Goal: Task Accomplishment & Management: Manage account settings

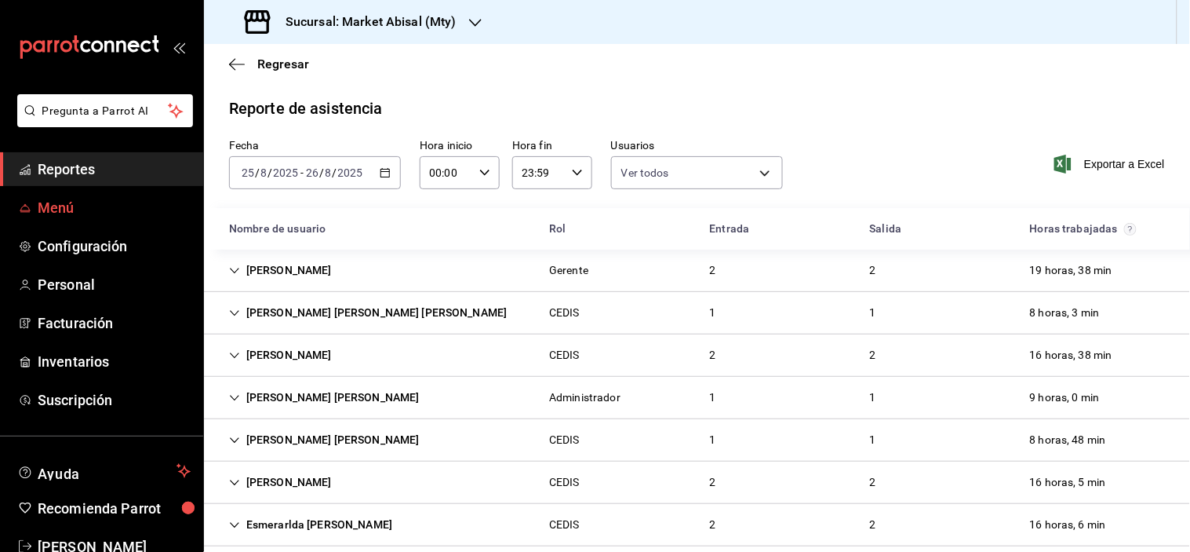
click at [113, 205] on span "Menú" at bounding box center [114, 207] width 153 height 21
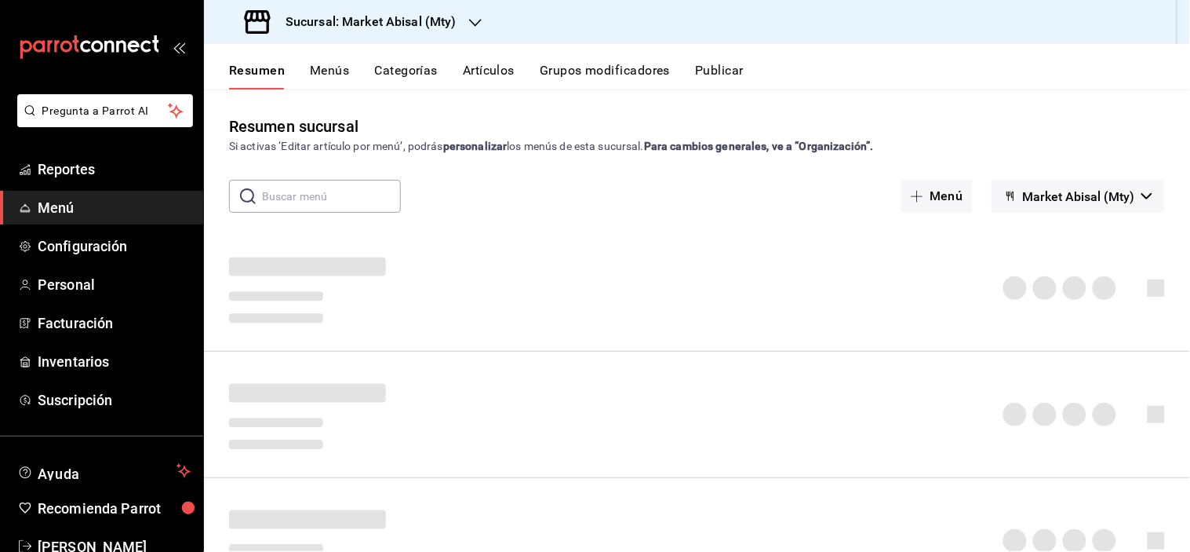
click at [495, 71] on button "Artículos" at bounding box center [489, 76] width 52 height 27
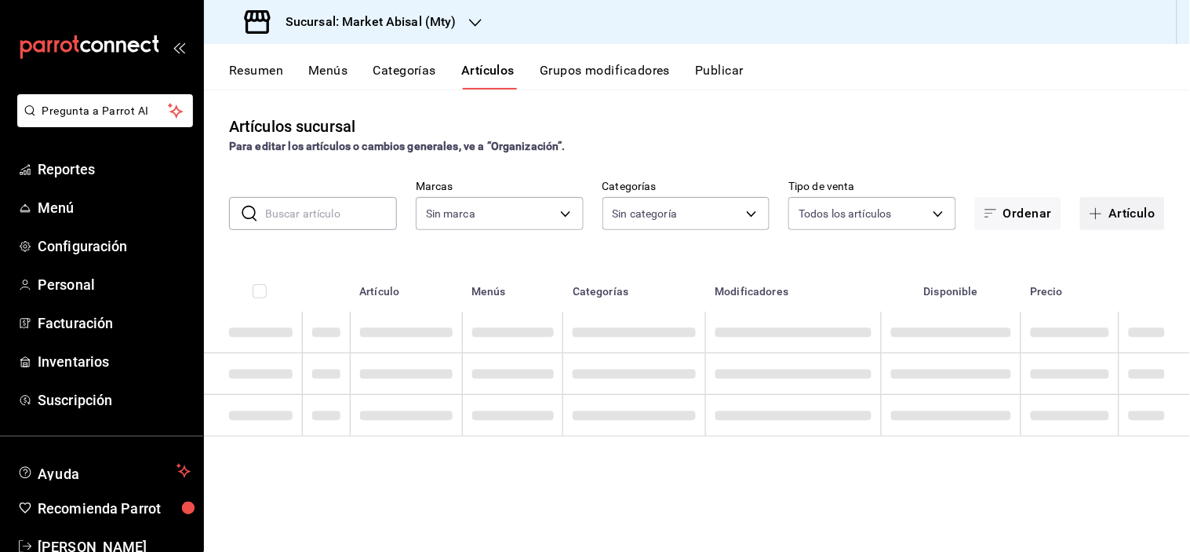
click at [1107, 213] on span "button" at bounding box center [1099, 213] width 19 height 13
type input "87bf36f4-6b40-4726-8a51-e528f6e66873"
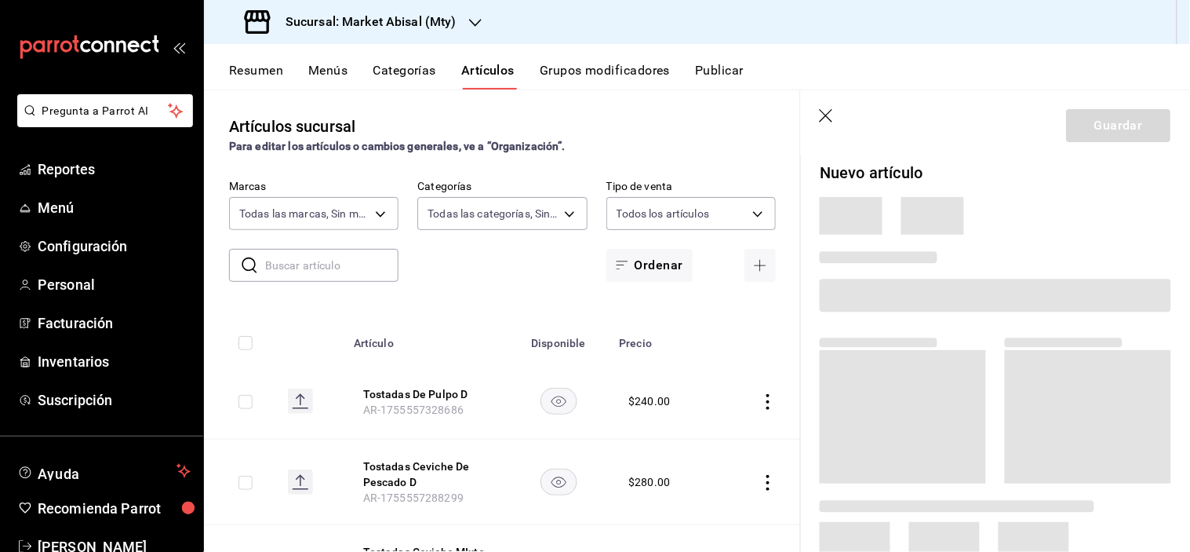
type input "44970981-6841-4c29-adc9-ab72a293a5b4,5a915f7c-a5b1-4a18-8c7a-c05ecc5da877,8fc46…"
click at [892, 301] on span at bounding box center [995, 295] width 351 height 33
click at [890, 294] on span at bounding box center [995, 295] width 351 height 33
click at [832, 111] on icon "button" at bounding box center [828, 117] width 16 height 16
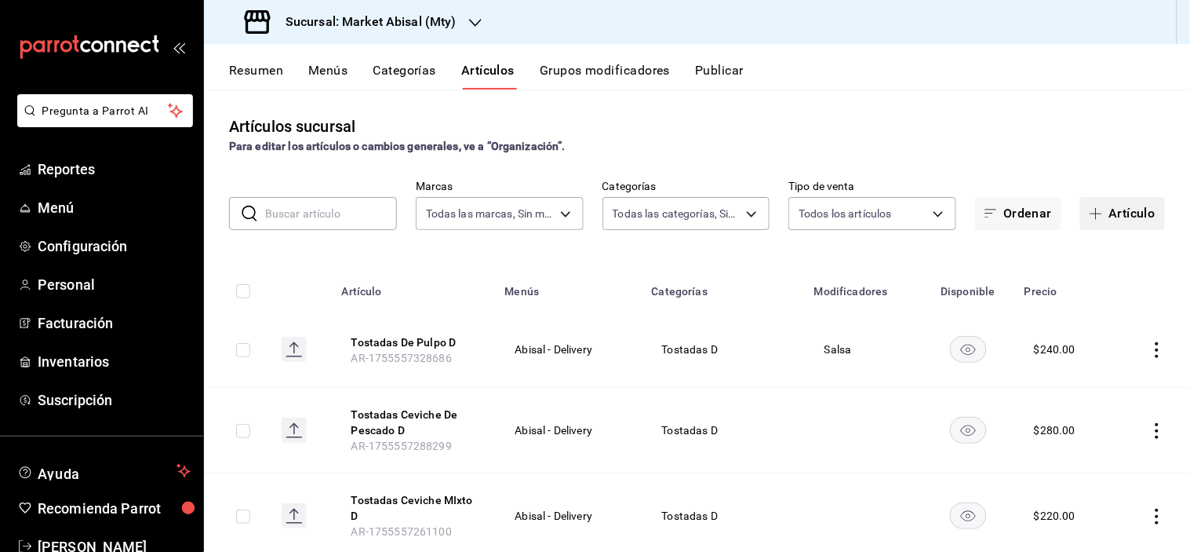
click at [1113, 202] on button "Artículo" at bounding box center [1122, 213] width 85 height 33
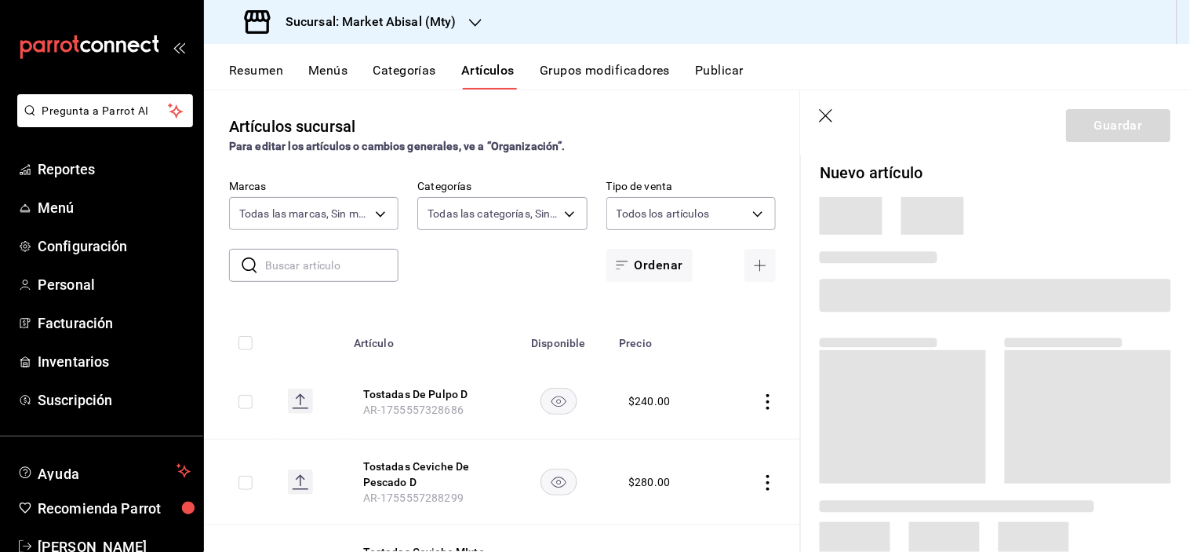
click at [832, 115] on icon "button" at bounding box center [828, 117] width 16 height 16
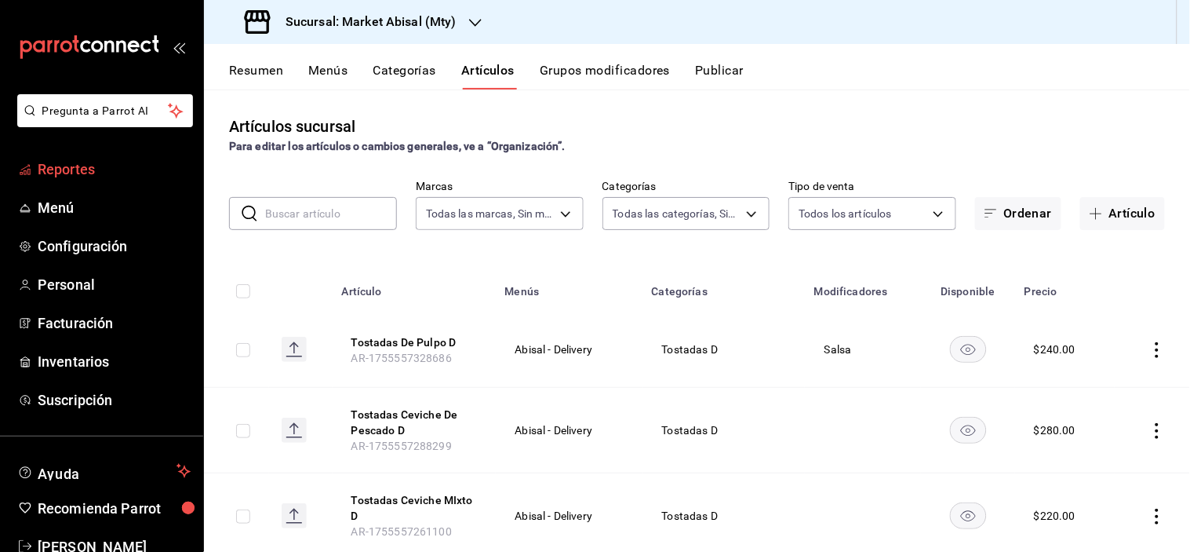
click at [63, 169] on span "Reportes" at bounding box center [114, 168] width 153 height 21
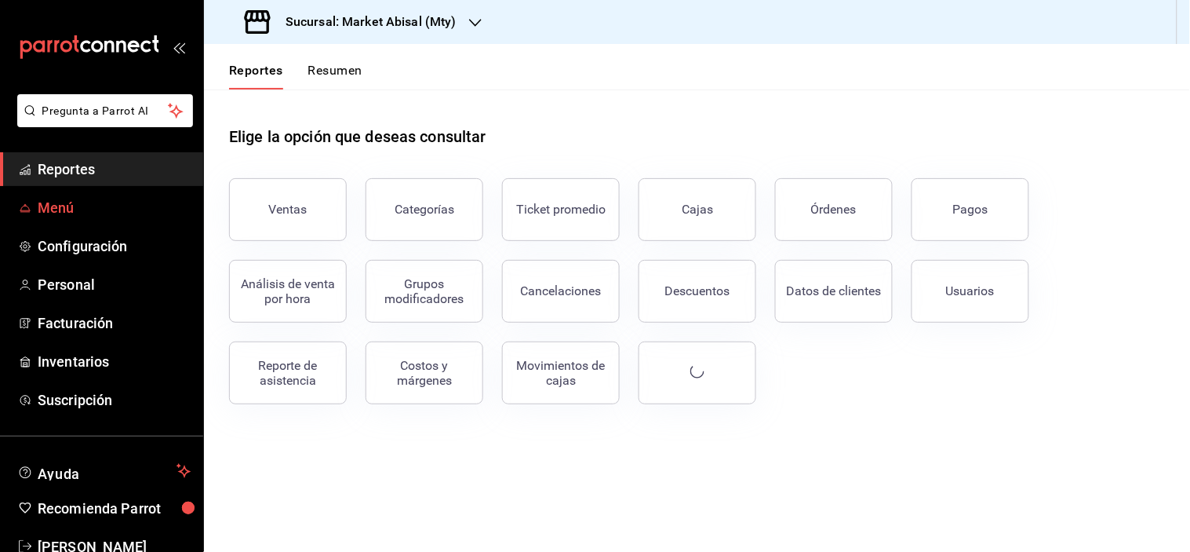
click at [74, 209] on span "Menú" at bounding box center [114, 207] width 153 height 21
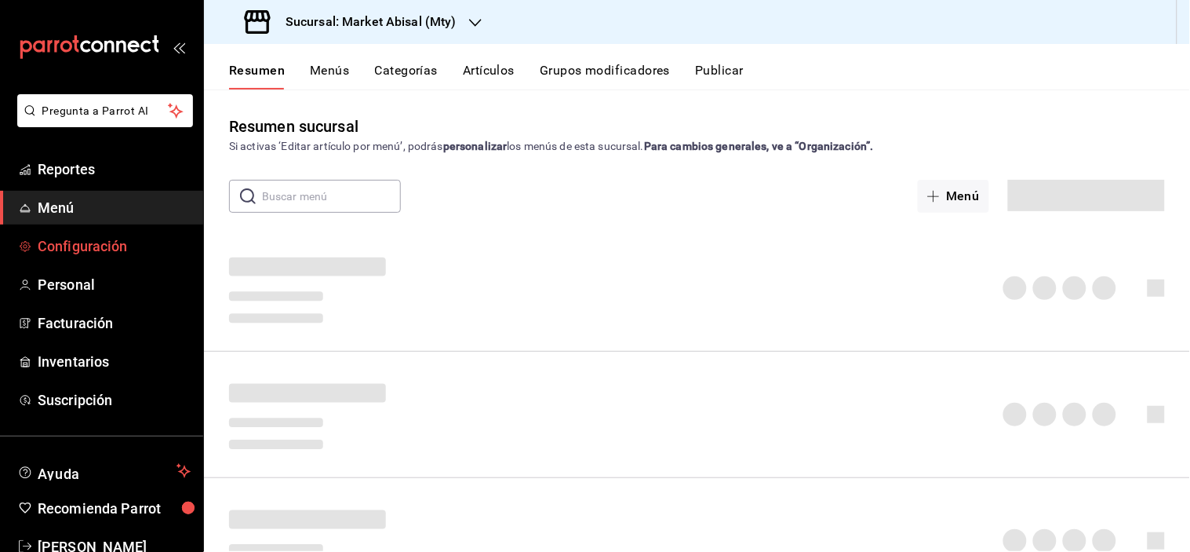
click at [81, 256] on span "Configuración" at bounding box center [114, 245] width 153 height 21
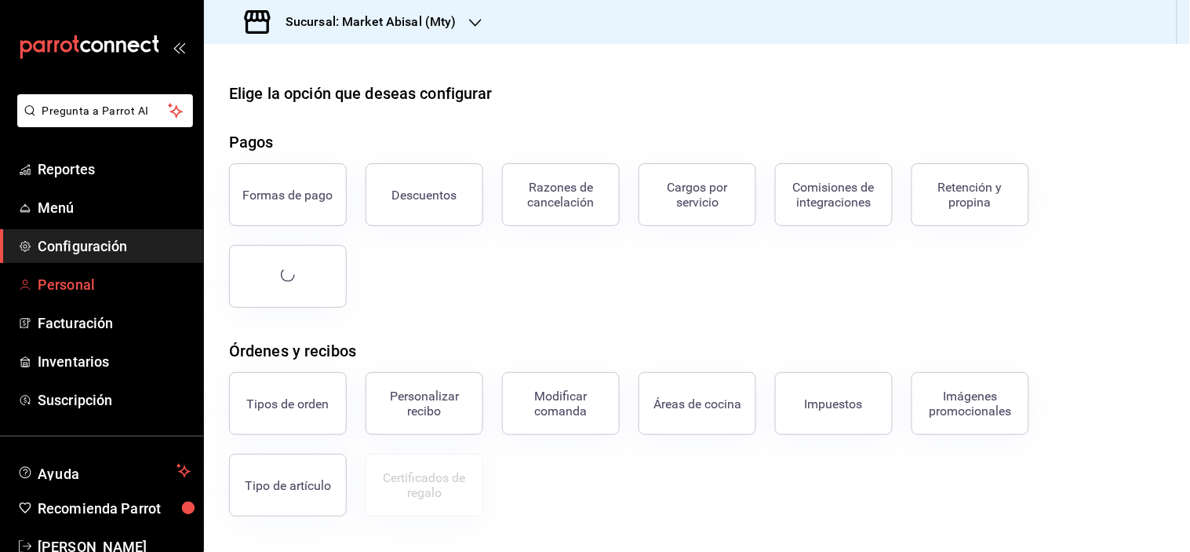
click at [94, 287] on span "Personal" at bounding box center [114, 284] width 153 height 21
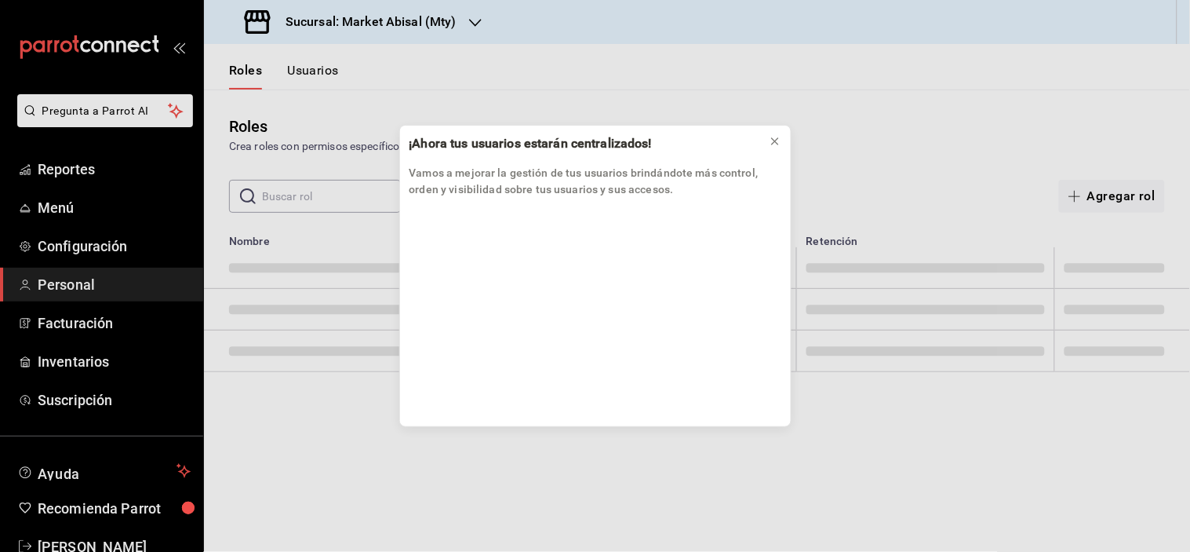
click at [100, 319] on div "¡Ahora tus usuarios estarán centralizados! Vamos a mejorar la gestión de tus us…" at bounding box center [595, 276] width 1190 height 552
click at [102, 367] on div "¡Ahora tus usuarios estarán centralizados! Vamos a mejorar la gestión de tus us…" at bounding box center [595, 276] width 1190 height 552
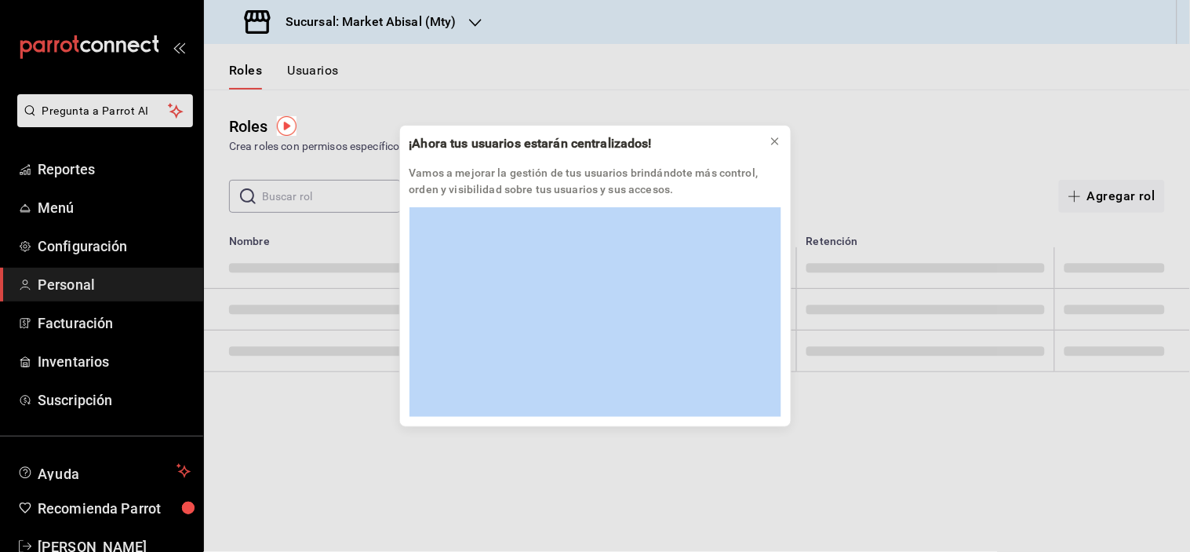
click at [102, 366] on div "¡Ahora tus usuarios estarán centralizados! Vamos a mejorar la gestión de tus us…" at bounding box center [595, 276] width 1190 height 552
click at [100, 366] on div "¡Ahora tus usuarios estarán centralizados! Vamos a mejorar la gestión de tus us…" at bounding box center [595, 276] width 1190 height 552
click at [773, 145] on icon at bounding box center [775, 141] width 13 height 13
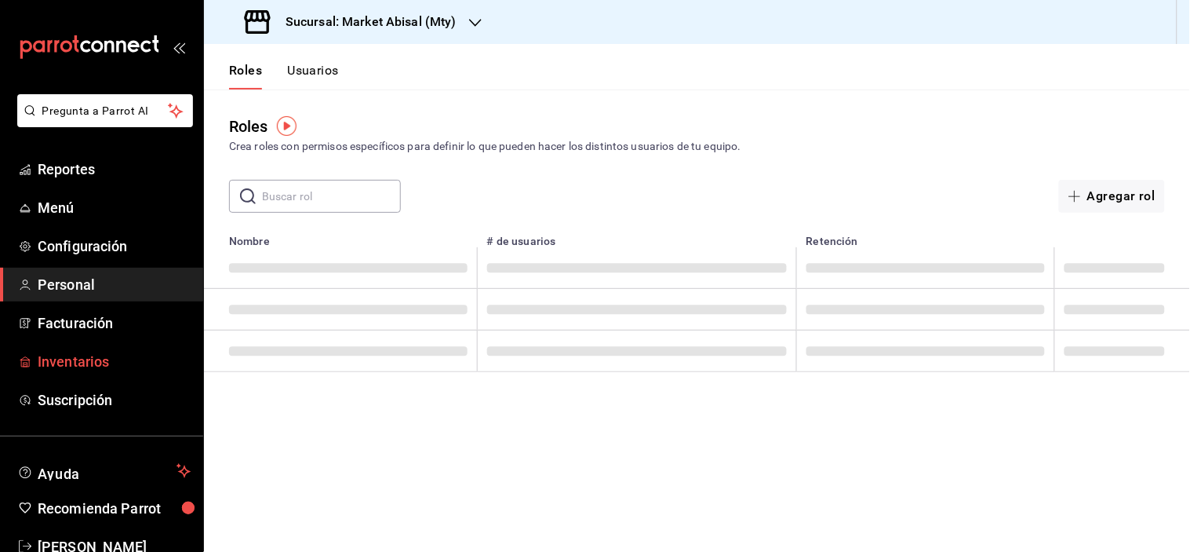
click at [107, 373] on link "Inventarios" at bounding box center [101, 361] width 203 height 34
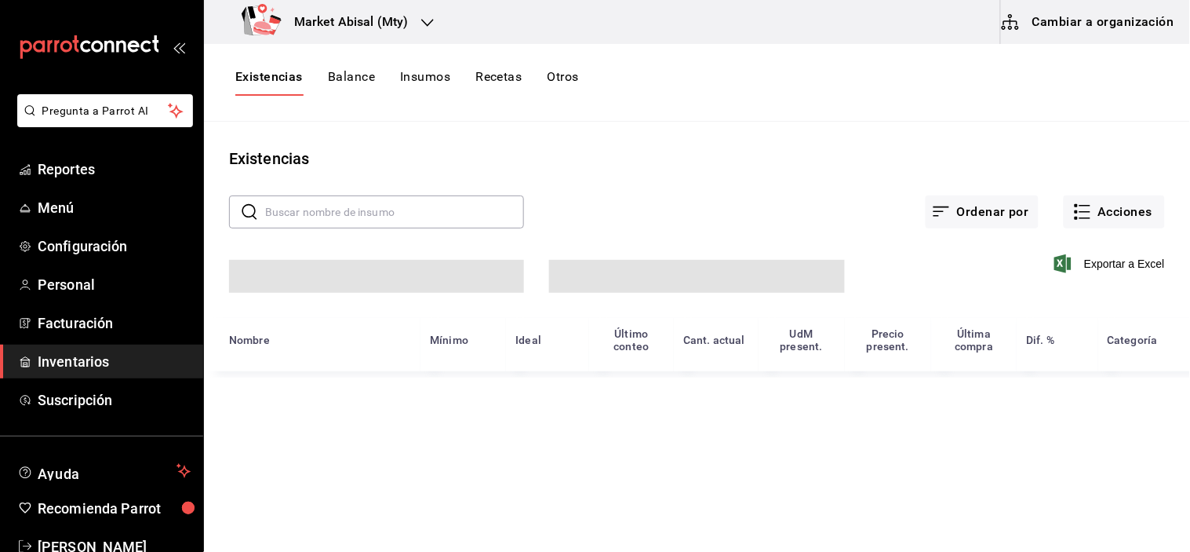
click at [1115, 32] on button "Cambiar a organización" at bounding box center [1089, 22] width 177 height 44
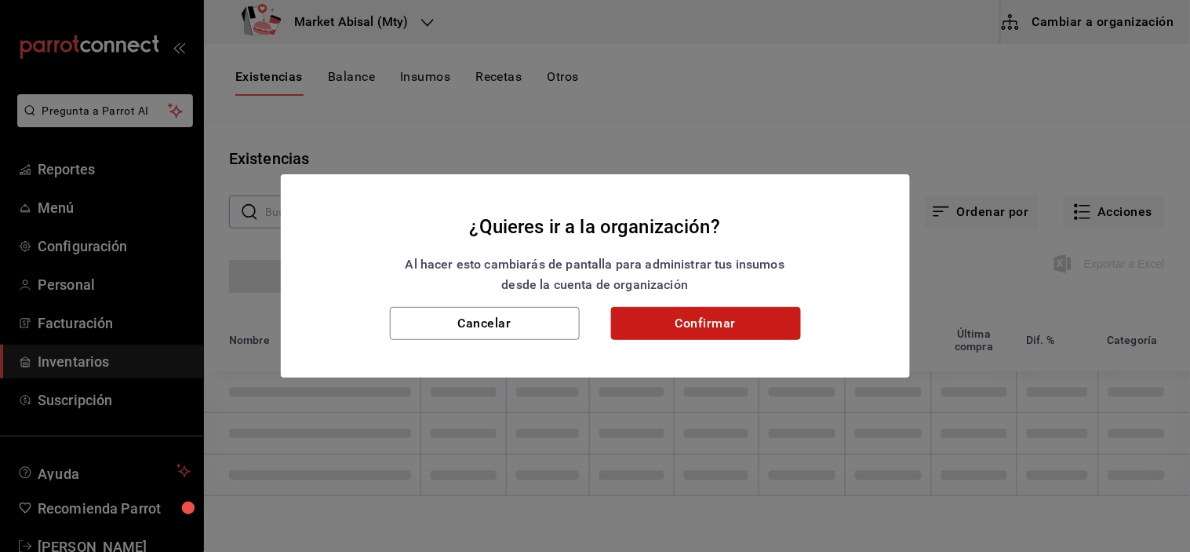
click at [708, 333] on button "Confirmar" at bounding box center [706, 323] width 190 height 33
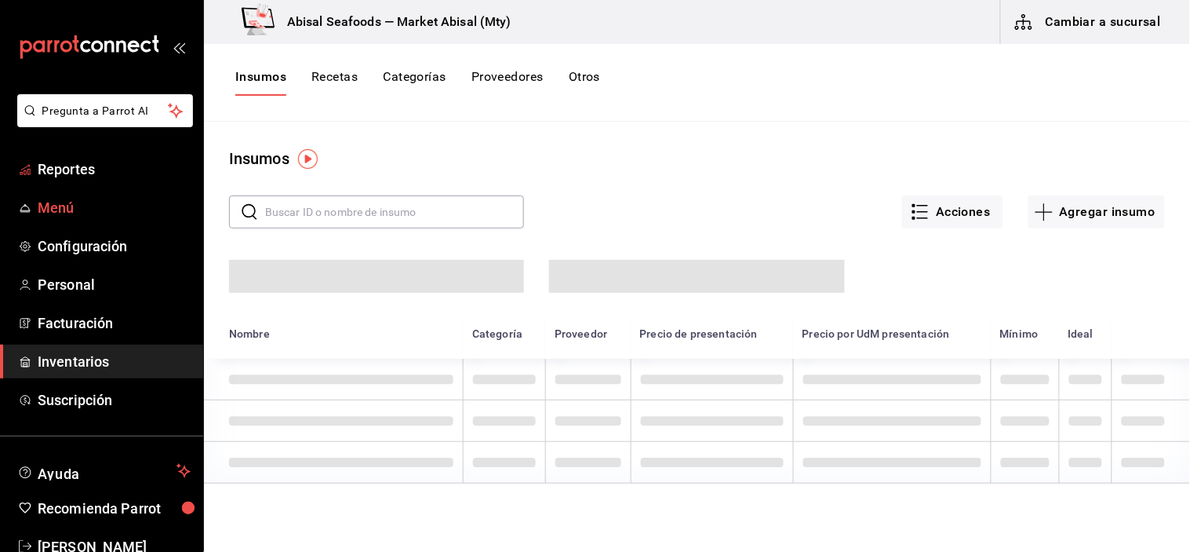
click at [78, 210] on span "Menú" at bounding box center [114, 207] width 153 height 21
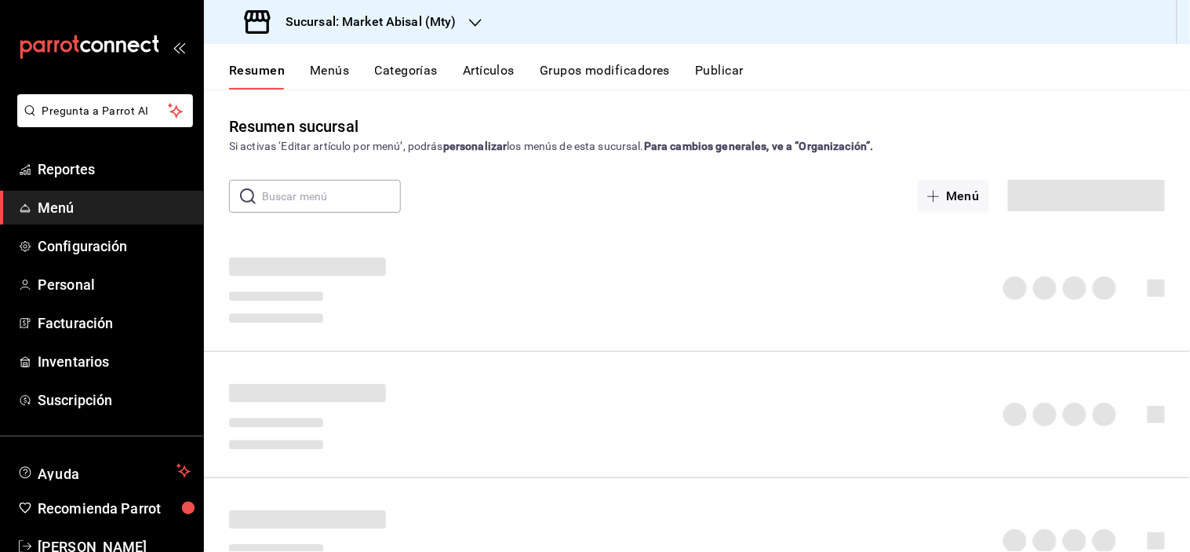
drag, startPoint x: 520, startPoint y: 74, endPoint x: 512, endPoint y: 73, distance: 7.9
click at [519, 73] on div "Resumen Menús Categorías Artículos Grupos modificadores Publicar" at bounding box center [709, 76] width 961 height 27
click at [487, 74] on button "Artículos" at bounding box center [489, 76] width 52 height 27
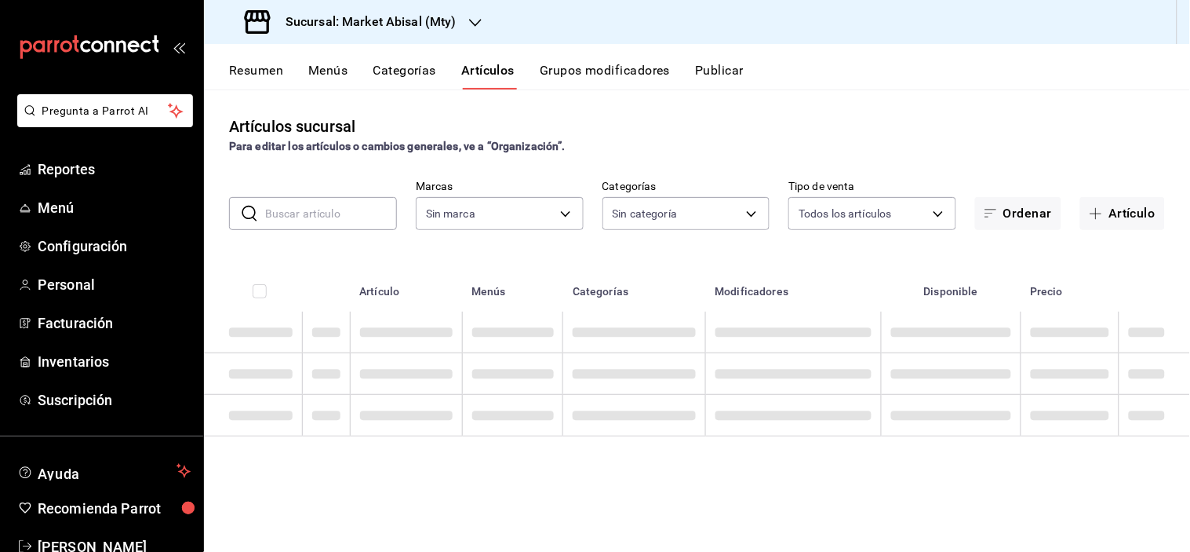
click at [1114, 216] on button "Artículo" at bounding box center [1122, 213] width 85 height 33
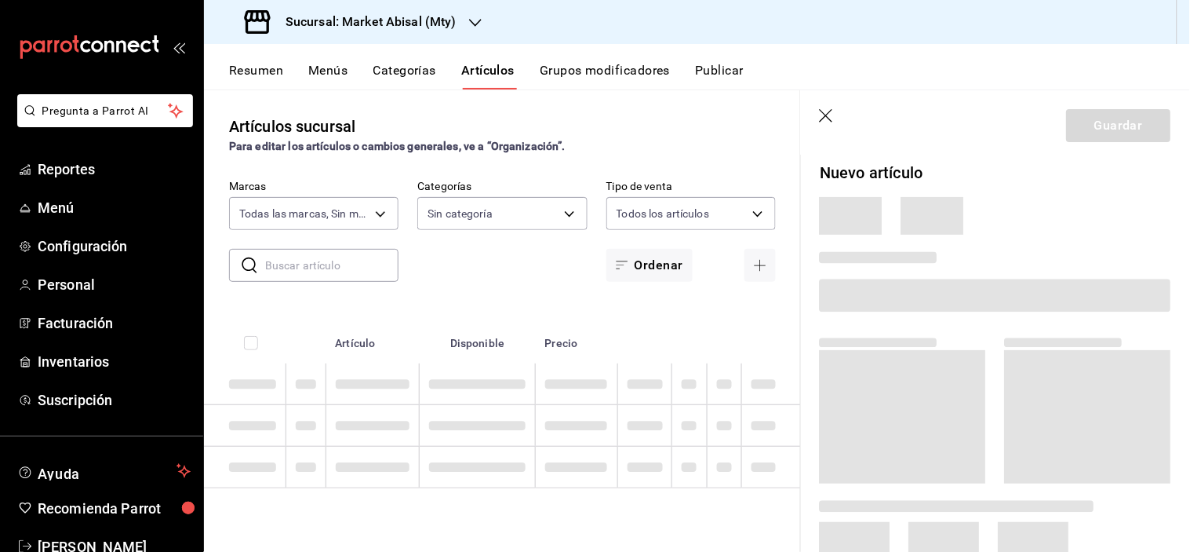
type input "87bf36f4-6b40-4726-8a51-e528f6e66873"
type input "44970981-6841-4c29-adc9-ab72a293a5b4,5a915f7c-a5b1-4a18-8c7a-c05ecc5da877,8fc46…"
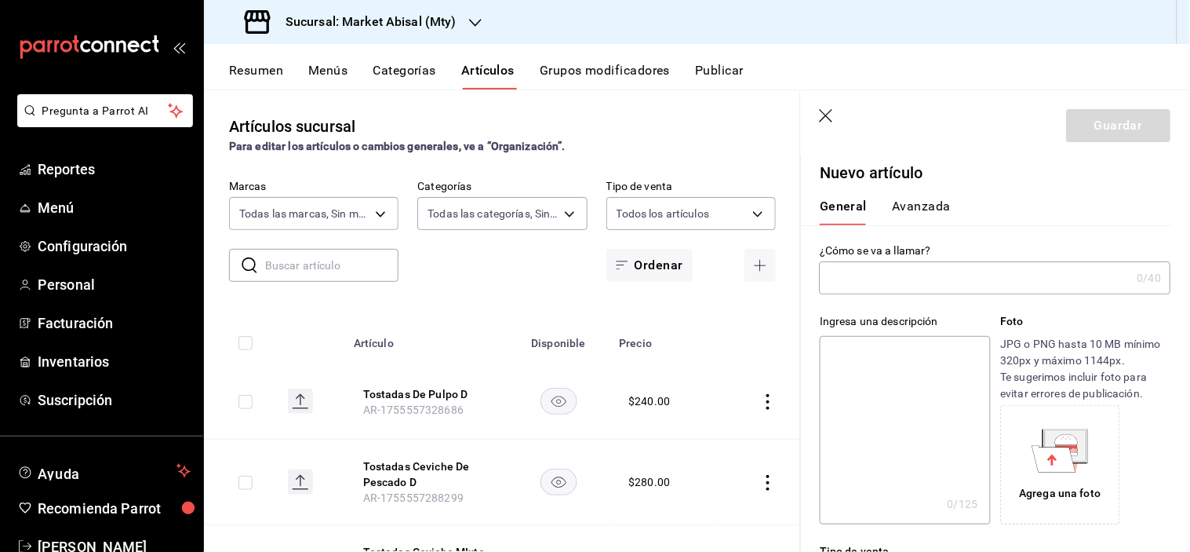
drag, startPoint x: 991, startPoint y: 111, endPoint x: 982, endPoint y: 115, distance: 9.9
click at [991, 111] on header "Guardar" at bounding box center [995, 122] width 389 height 64
click at [891, 280] on input "text" at bounding box center [975, 277] width 311 height 31
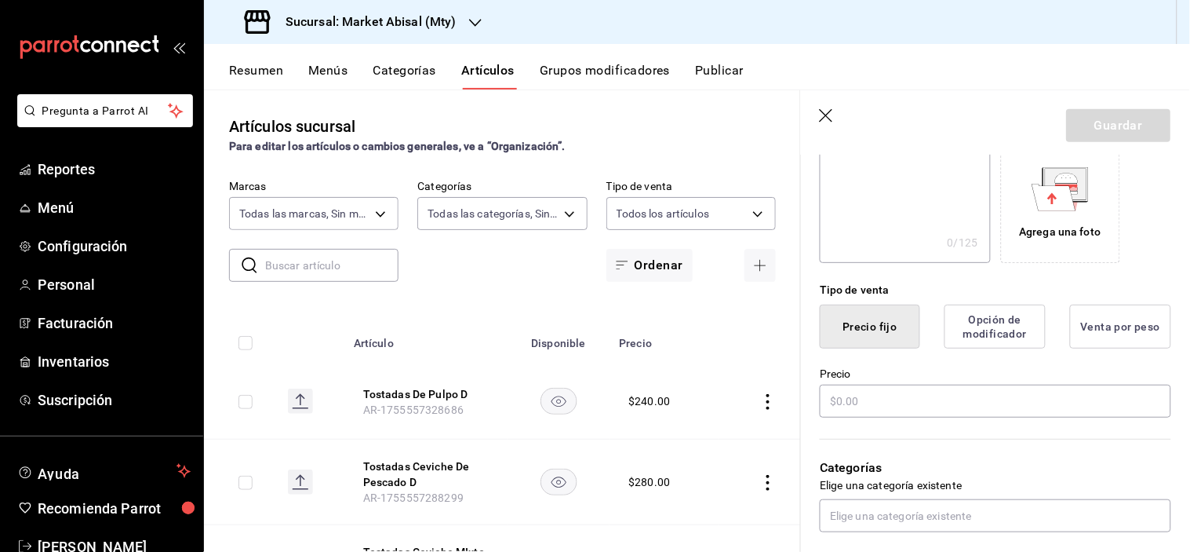
scroll to position [348, 0]
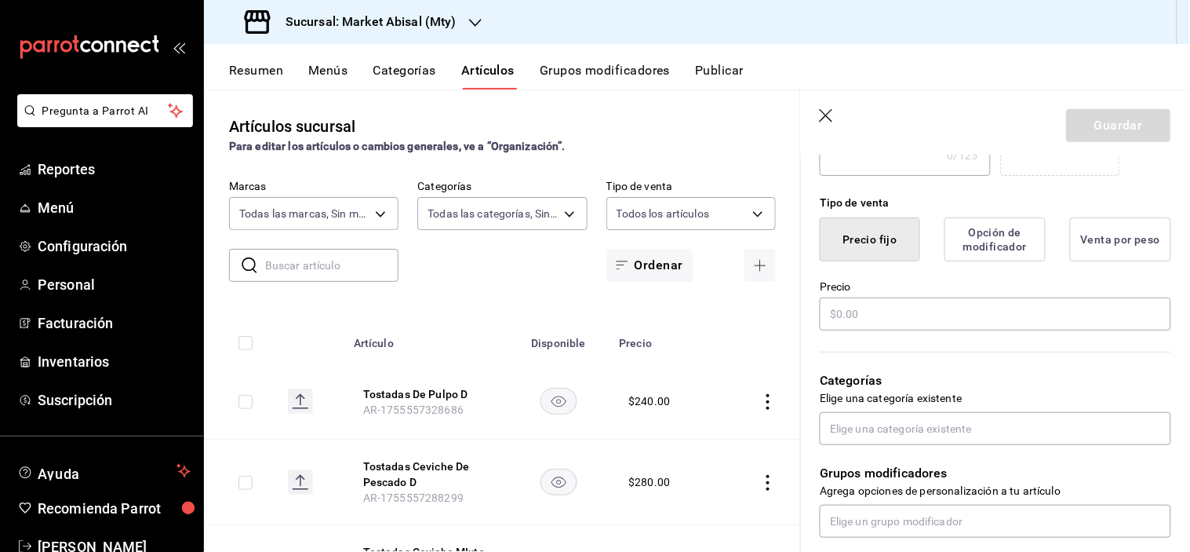
type input "Salmon Ahumado (100gr)"
click at [887, 249] on button "Precio fijo" at bounding box center [870, 239] width 100 height 44
click at [869, 311] on input "text" at bounding box center [995, 313] width 351 height 33
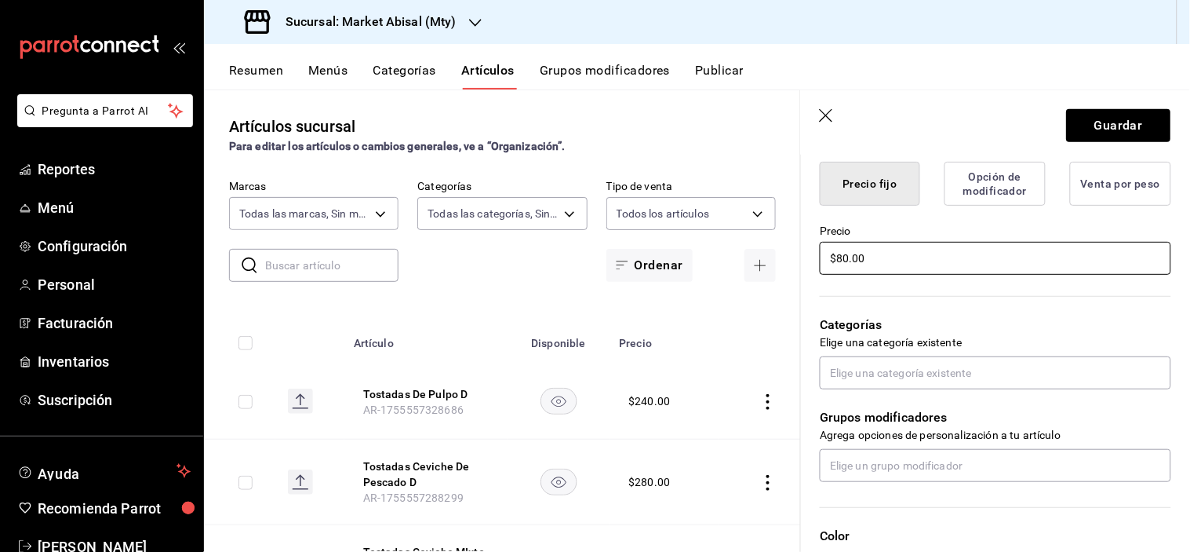
scroll to position [435, 0]
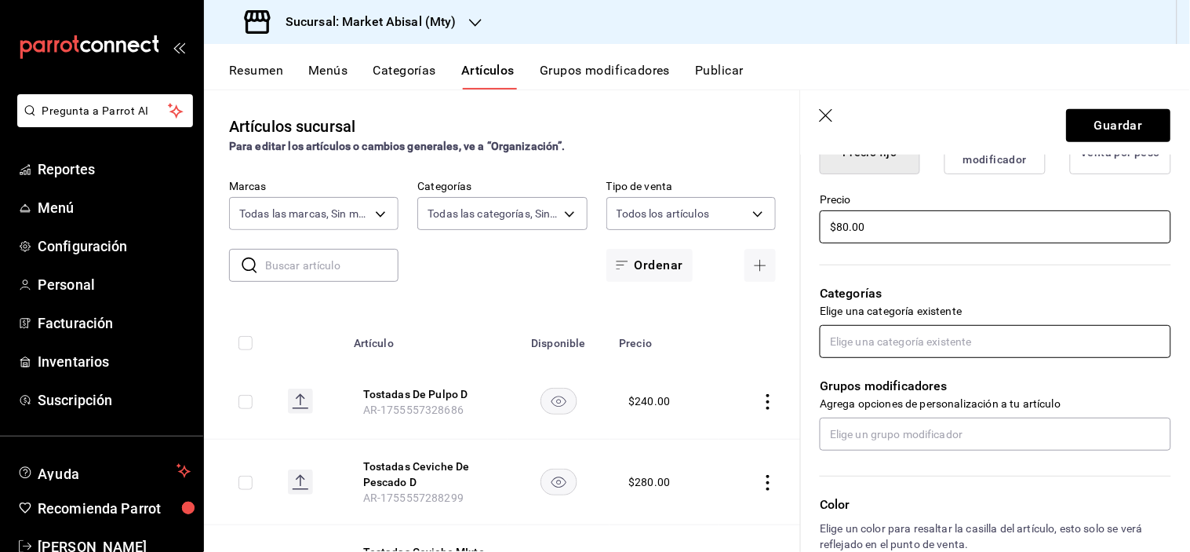
type input "$80.00"
click at [872, 334] on input "text" at bounding box center [995, 341] width 351 height 33
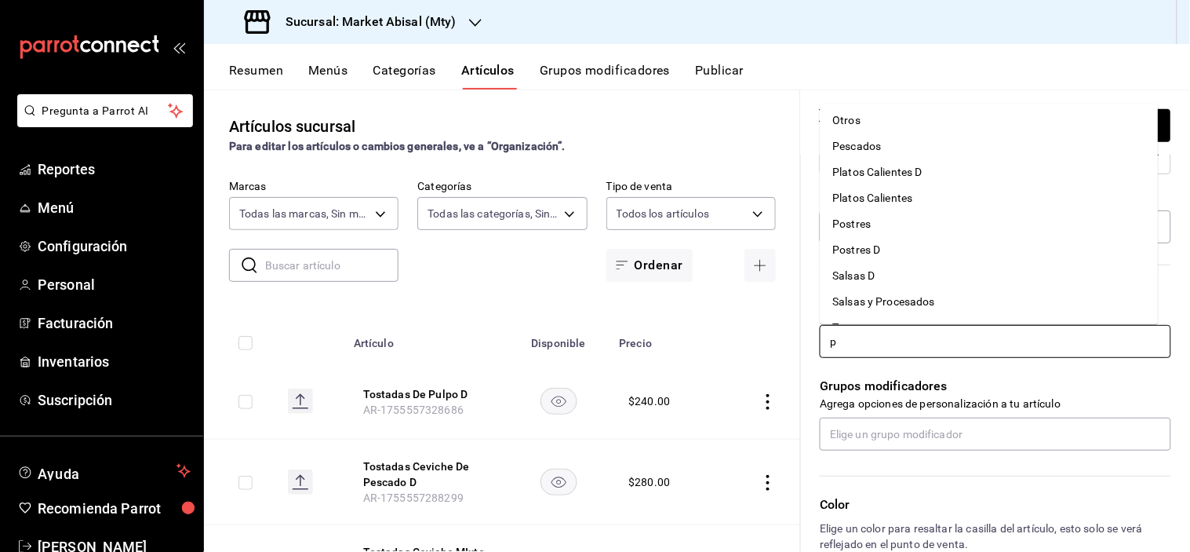
scroll to position [0, 0]
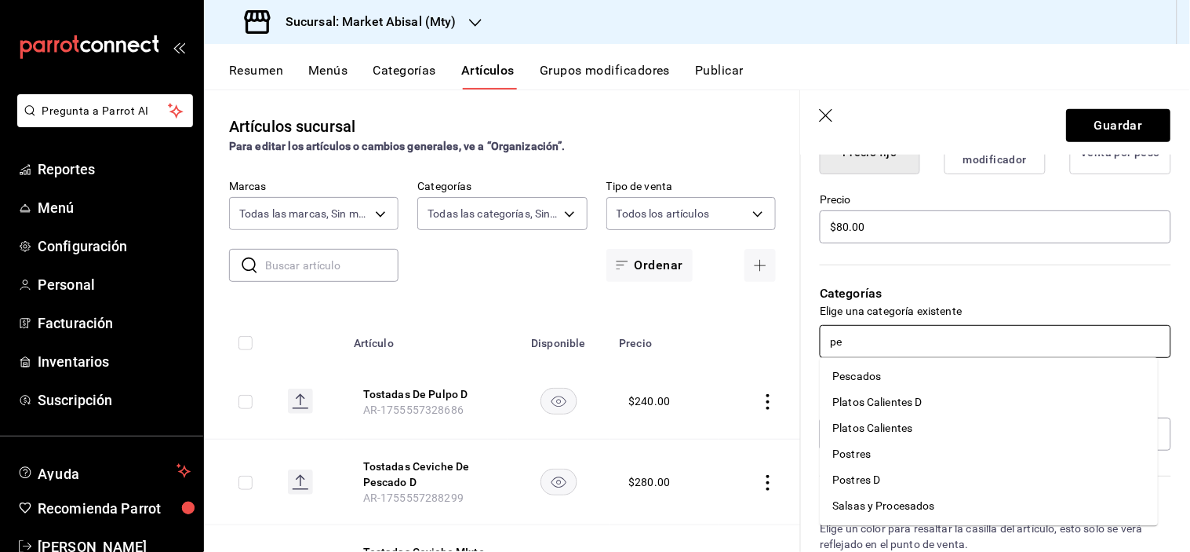
type input "pes"
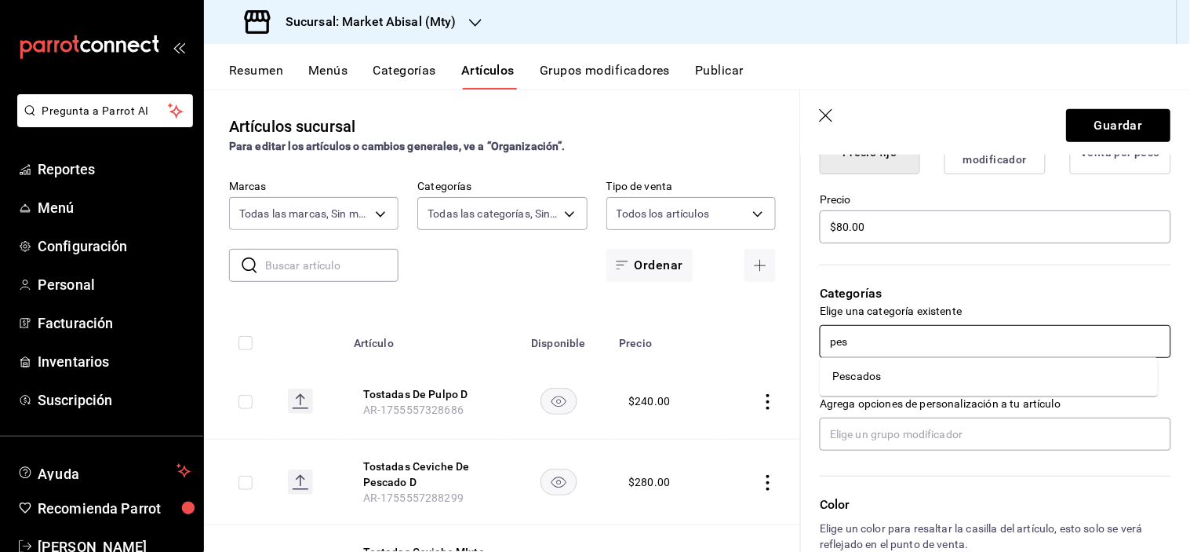
click at [858, 380] on li "Pescados" at bounding box center [990, 377] width 338 height 26
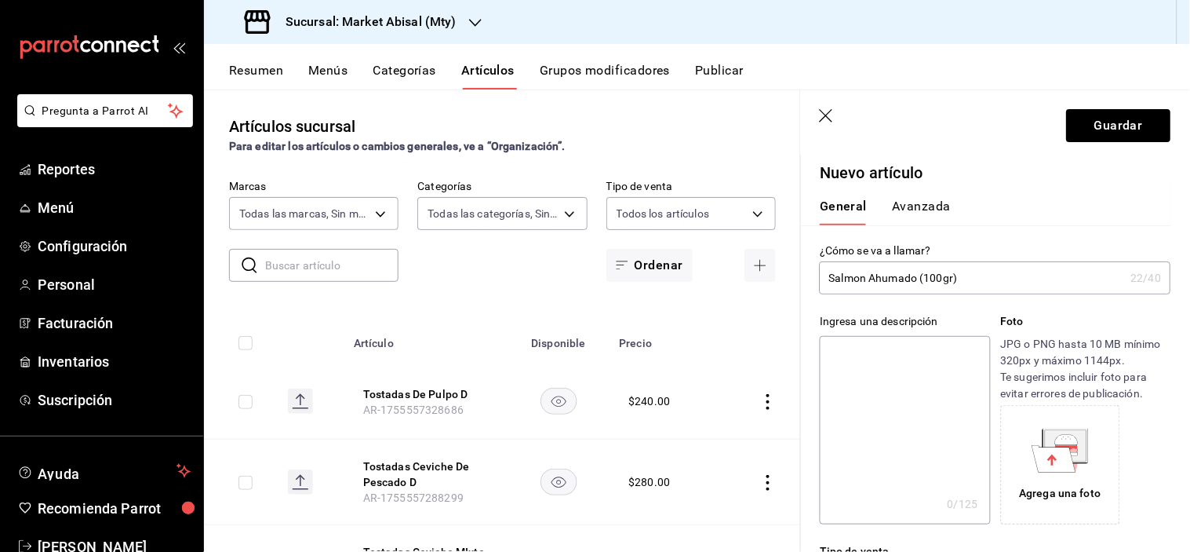
click at [934, 197] on div "General [PERSON_NAME]" at bounding box center [986, 204] width 370 height 41
click at [919, 209] on button "Avanzada" at bounding box center [921, 211] width 59 height 27
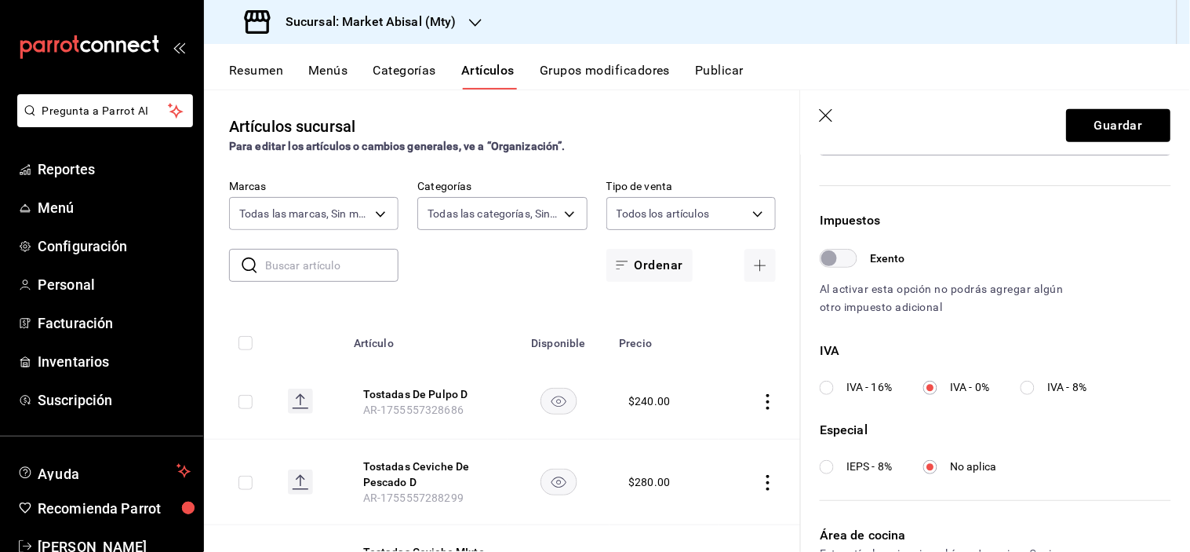
scroll to position [435, 0]
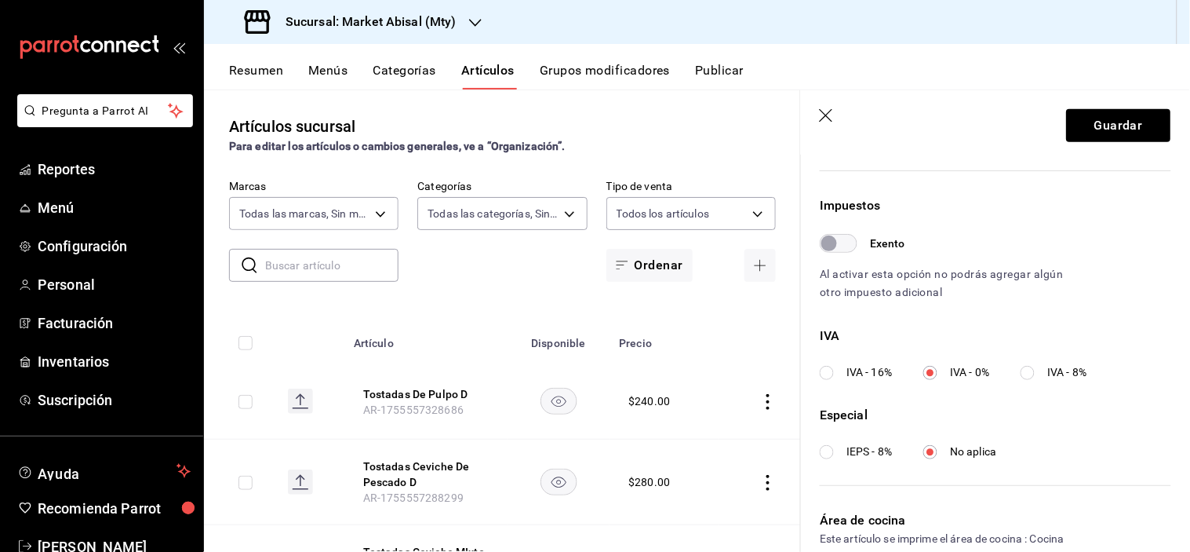
click at [832, 373] on input "IVA - 16%" at bounding box center [827, 373] width 14 height 14
radio input "true"
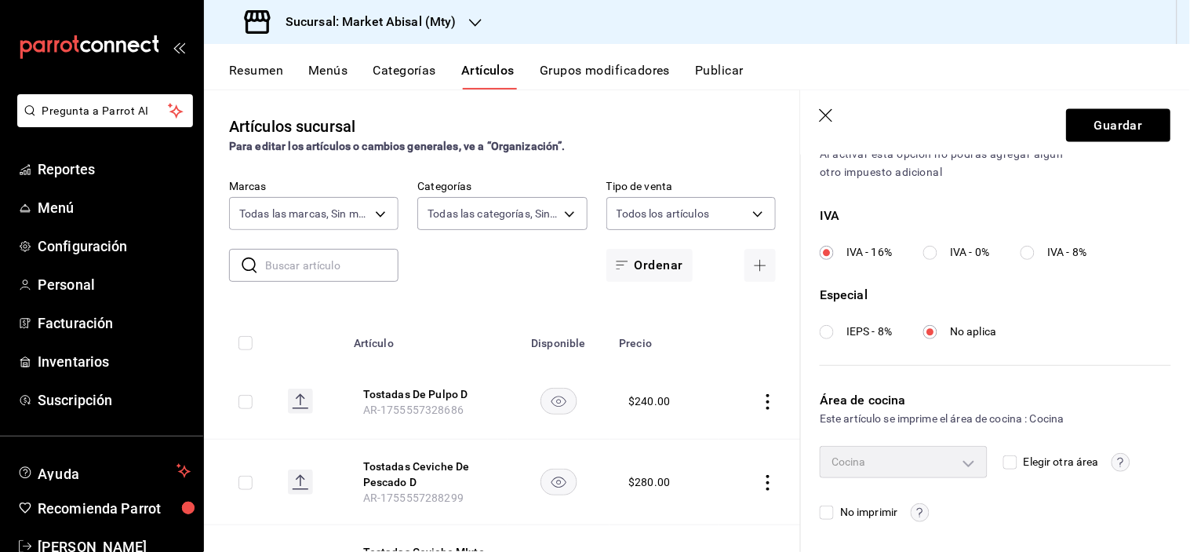
scroll to position [0, 0]
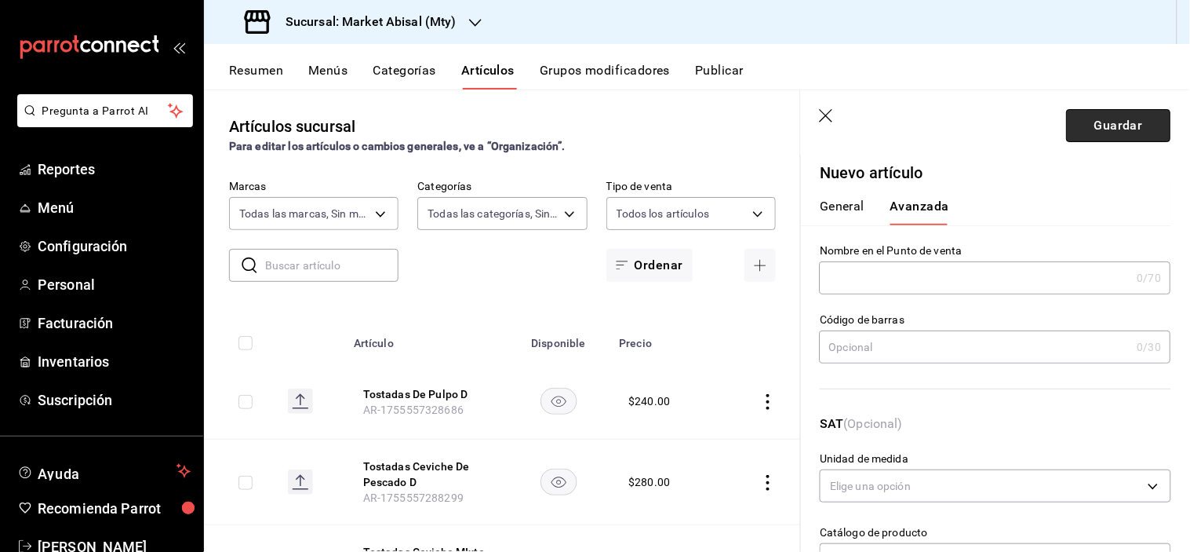
click at [1101, 134] on button "Guardar" at bounding box center [1119, 125] width 104 height 33
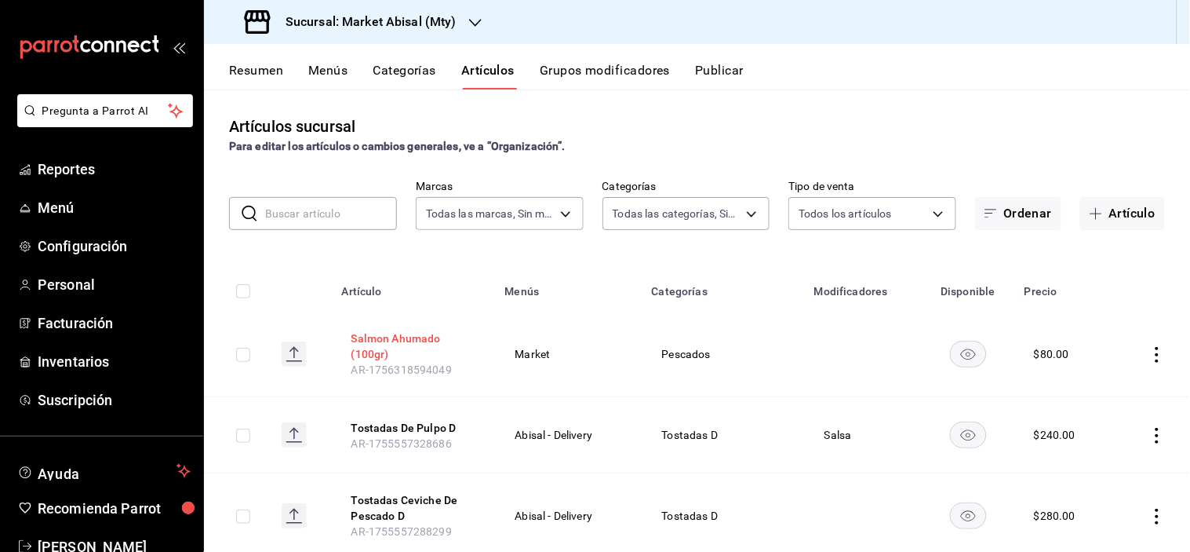
click at [381, 333] on button "Salmon Ahumado (100gr)" at bounding box center [414, 345] width 126 height 31
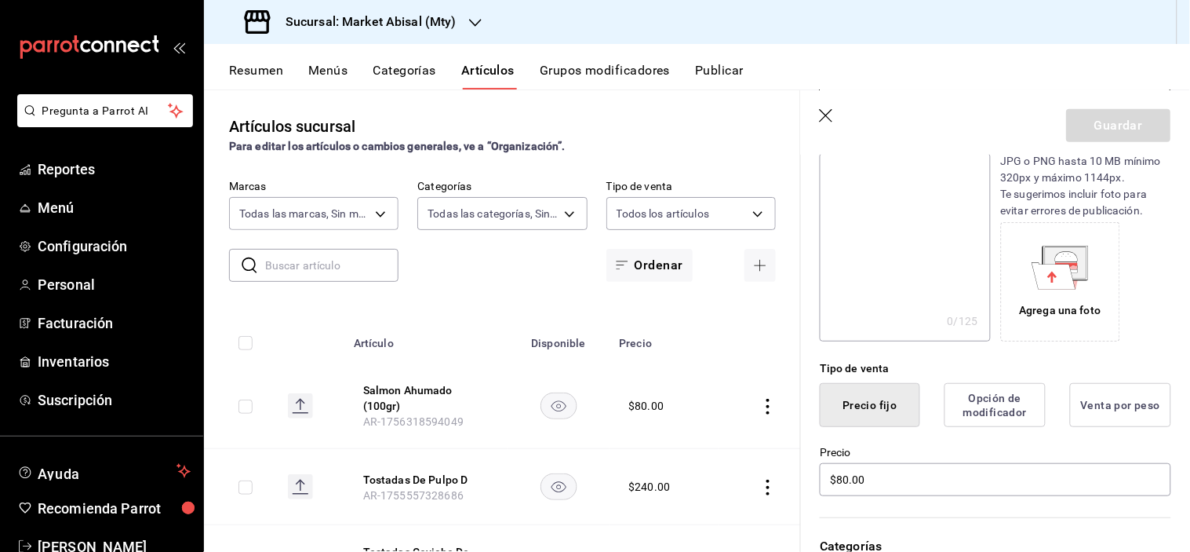
scroll to position [348, 0]
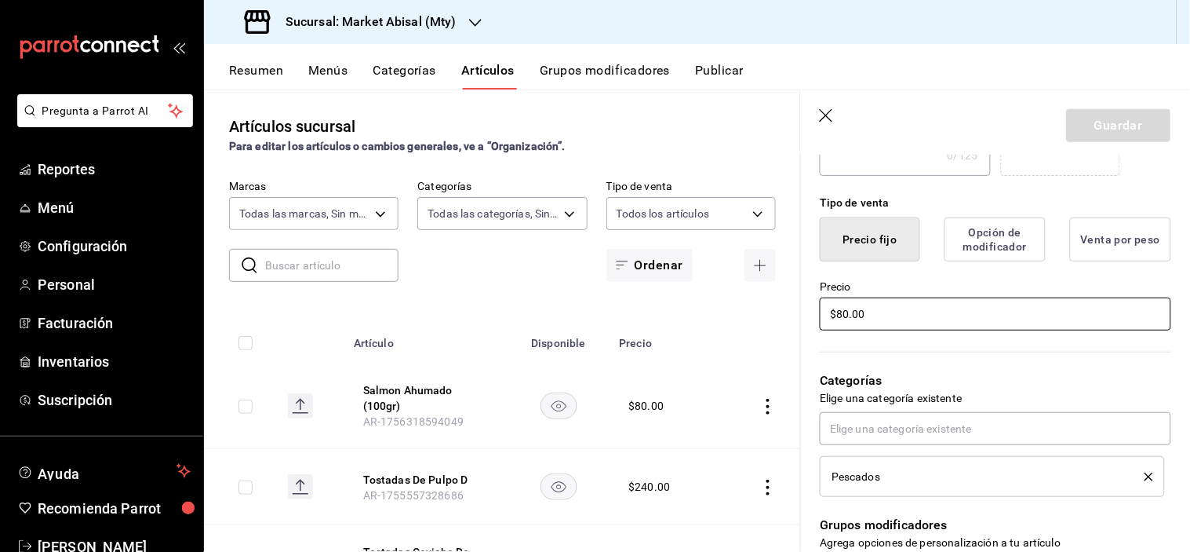
click at [851, 314] on input "$80.00" at bounding box center [995, 313] width 351 height 33
drag, startPoint x: 835, startPoint y: 316, endPoint x: 971, endPoint y: 333, distance: 137.6
click at [971, 333] on div "¿Cómo se va a llamar? Salmon Ahumado (100gr) 22 /40 ¿Cómo se va a llamar? Ingre…" at bounding box center [986, 402] width 370 height 1050
type input "$93.00"
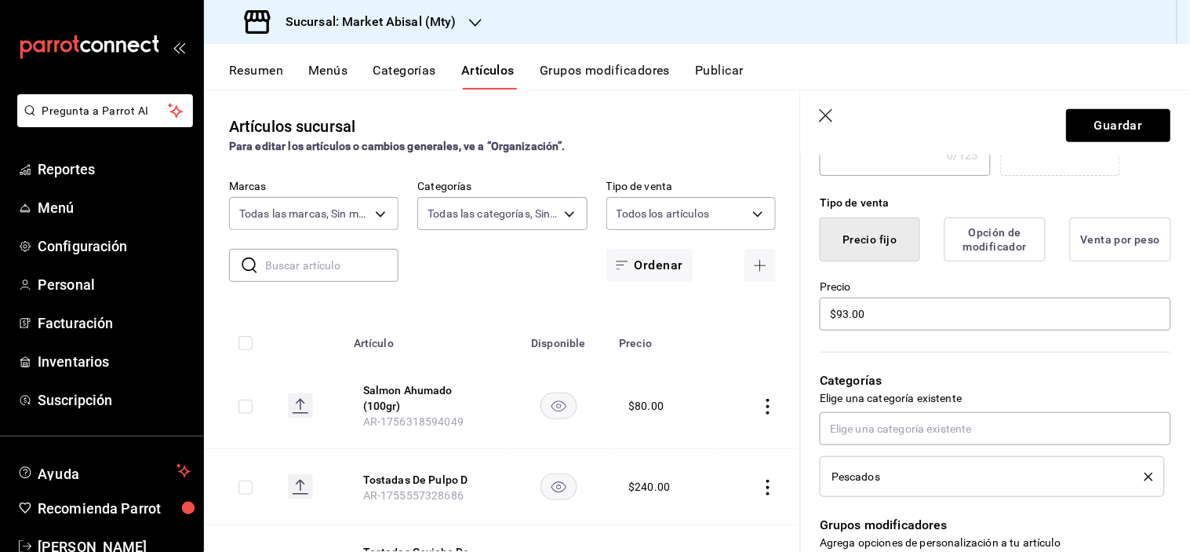
click at [1030, 345] on div "Categorías Elige una categoría existente Pescados" at bounding box center [986, 415] width 370 height 164
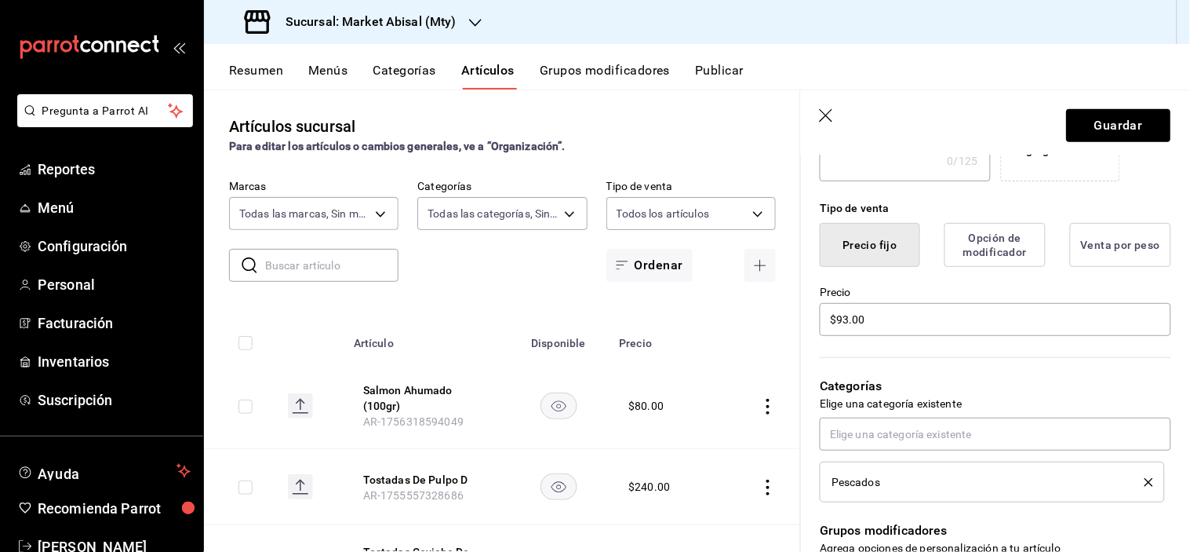
scroll to position [0, 0]
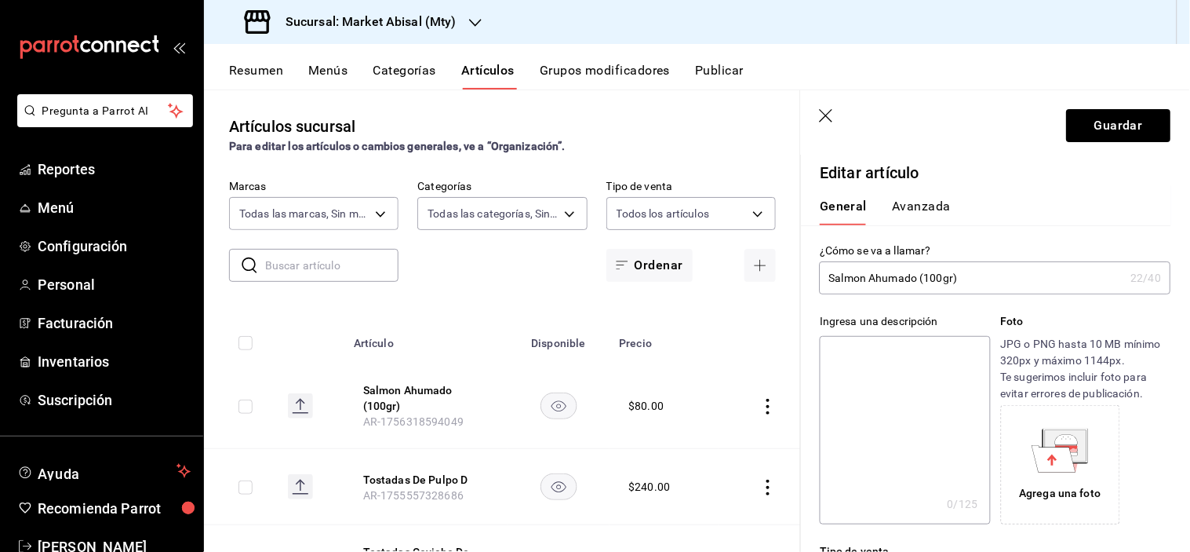
click at [912, 209] on button "Avanzada" at bounding box center [921, 211] width 59 height 27
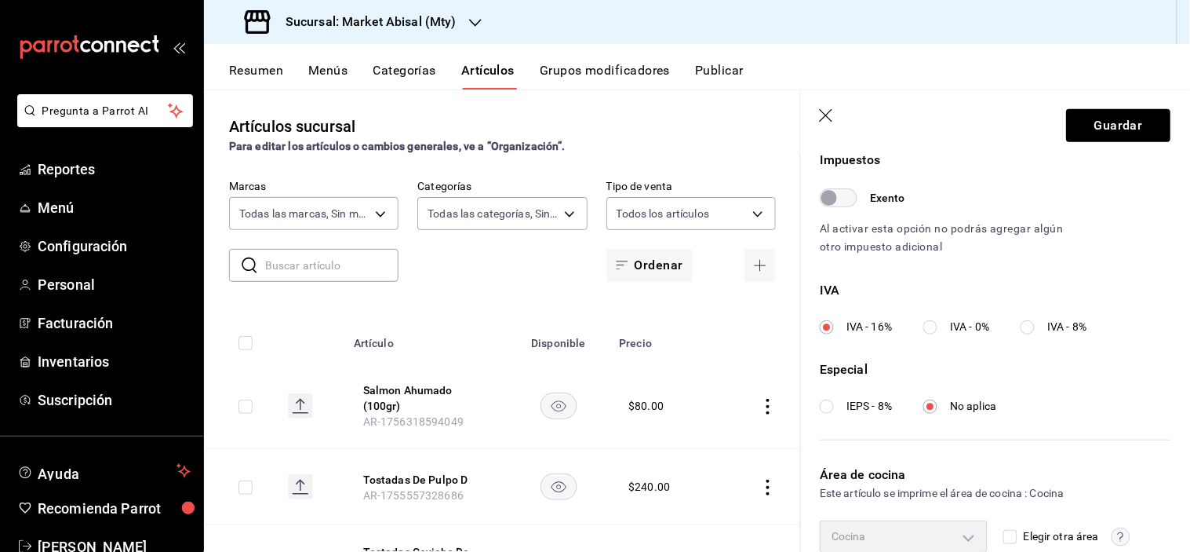
scroll to position [555, 0]
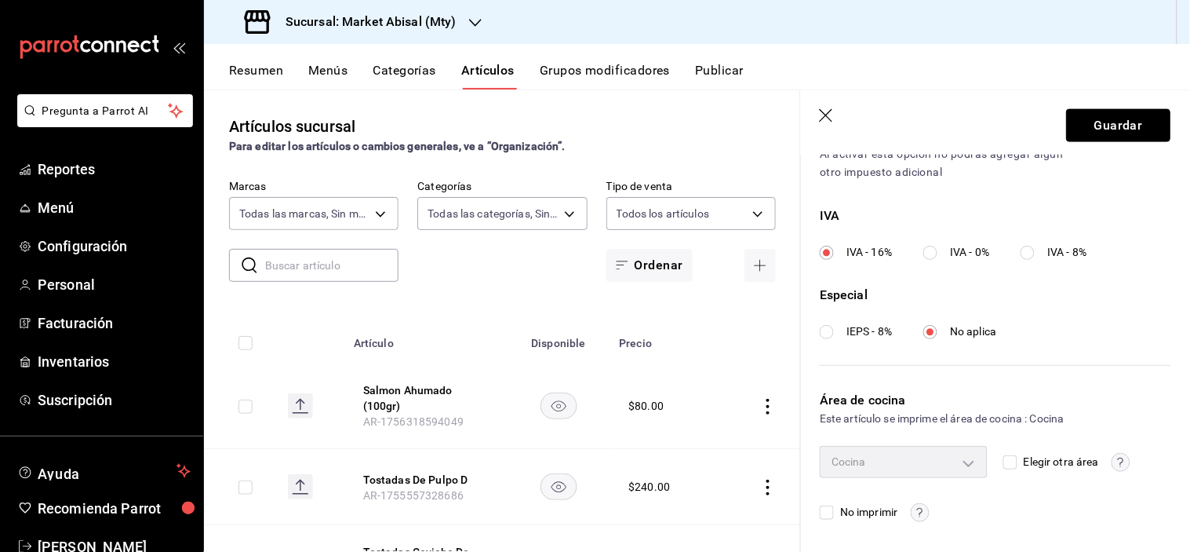
click at [1109, 122] on button "Guardar" at bounding box center [1119, 125] width 104 height 33
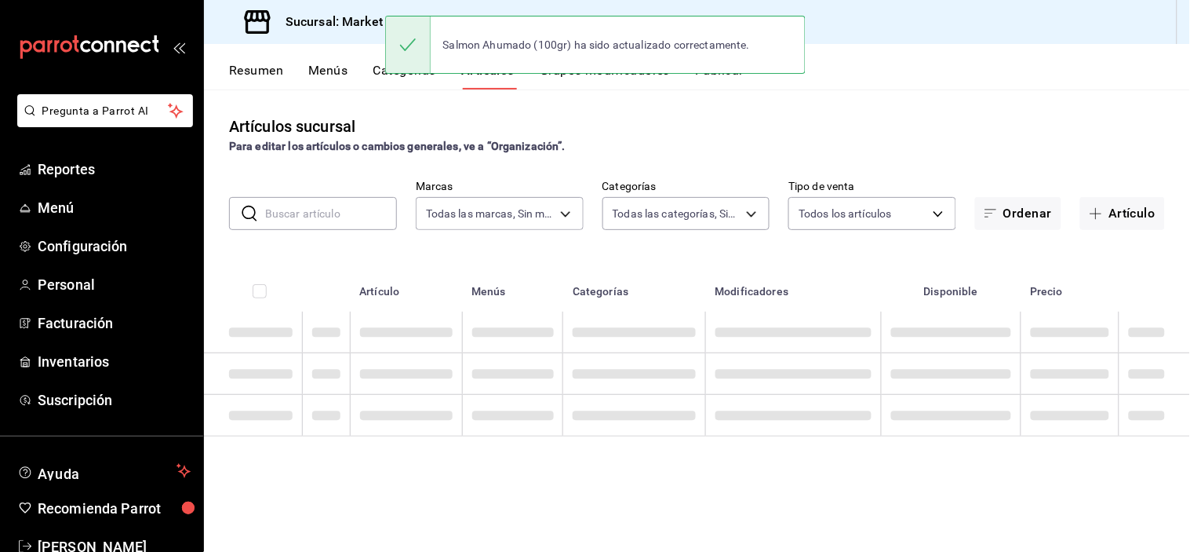
click at [1006, 100] on div "Artículos sucursal Para editar los artículos o cambios generales, ve a “Organiz…" at bounding box center [697, 319] width 986 height 461
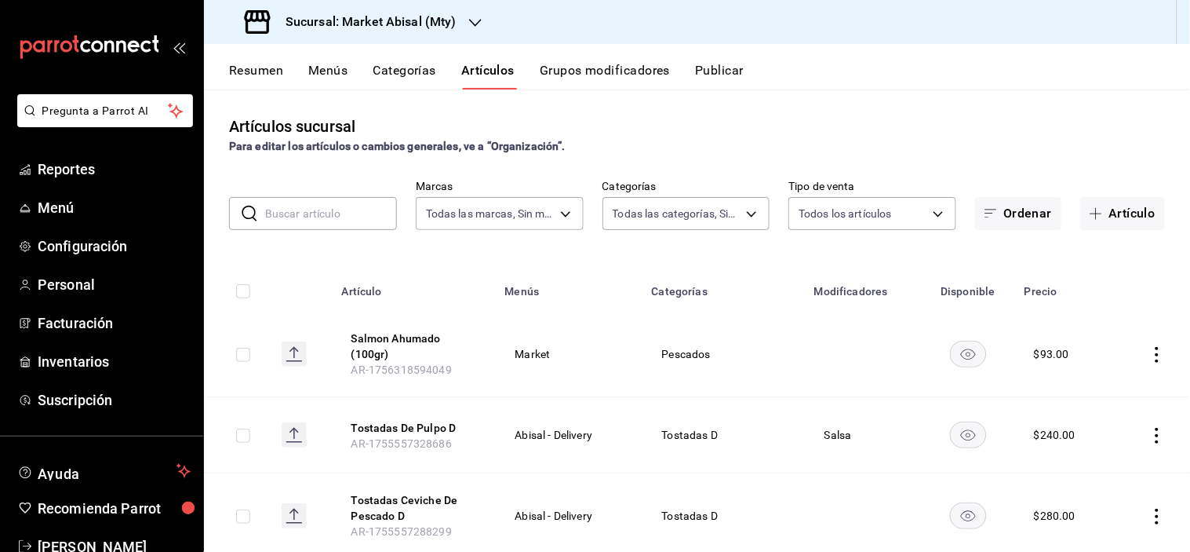
click at [907, 115] on div "Artículos sucursal Para editar los artículos o cambios generales, ve a “Organiz…" at bounding box center [697, 135] width 986 height 40
